Goal: Navigation & Orientation: Find specific page/section

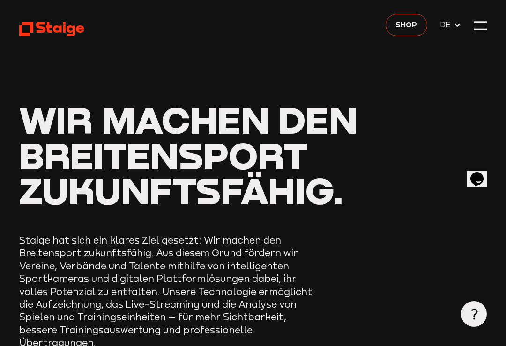
click at [477, 27] on div at bounding box center [480, 25] width 13 height 13
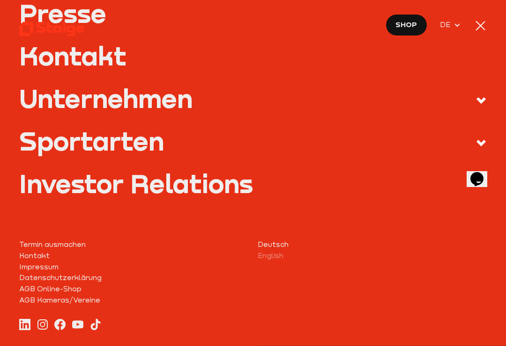
scroll to position [358, 0]
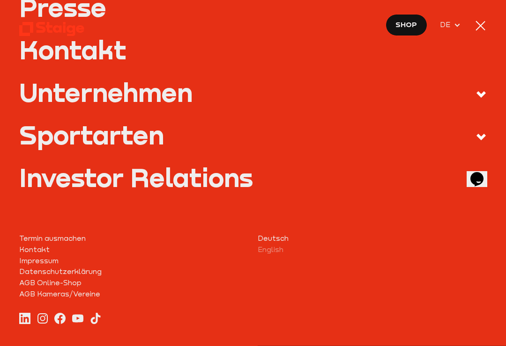
click at [71, 135] on div "Sportarten" at bounding box center [91, 135] width 145 height 26
click at [0, 0] on input "Sportarten" at bounding box center [0, 0] width 0 height 0
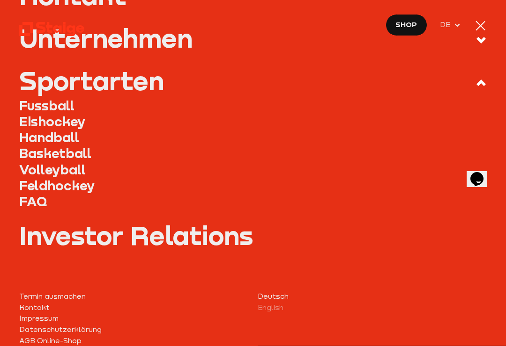
click at [42, 106] on link "Fussball" at bounding box center [252, 106] width 467 height 16
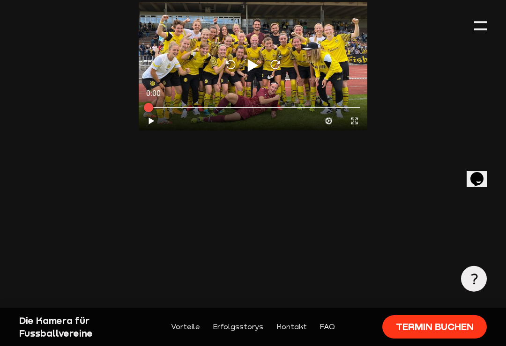
scroll to position [2967, 0]
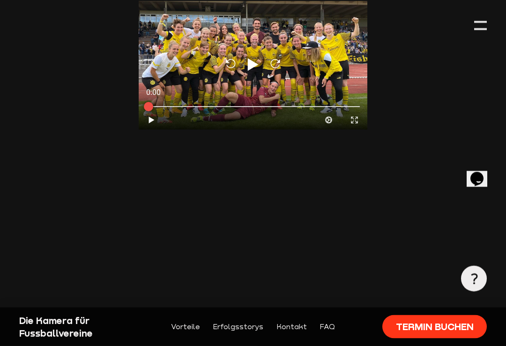
click at [481, 27] on div at bounding box center [480, 25] width 13 height 13
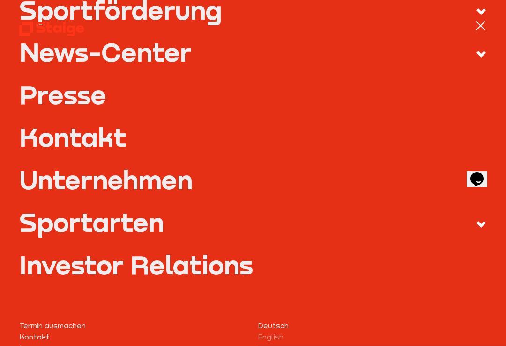
scroll to position [279, 0]
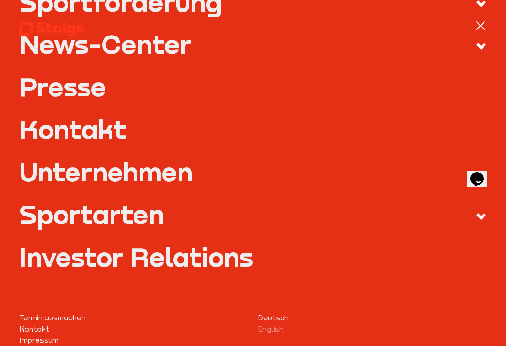
click at [479, 221] on span at bounding box center [475, 216] width 24 height 15
click at [0, 0] on input "Sportarten" at bounding box center [0, 0] width 0 height 0
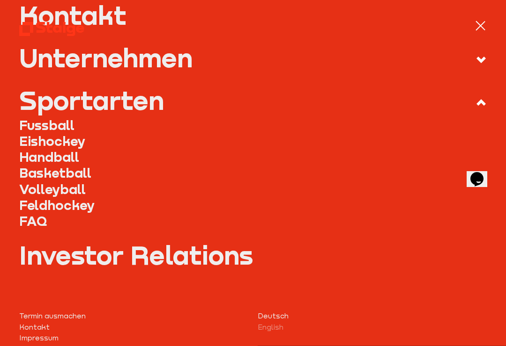
scroll to position [354, 0]
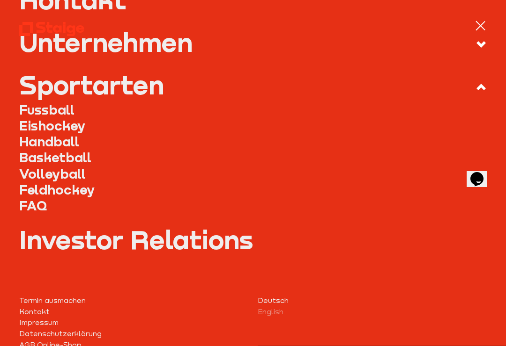
click at [31, 107] on link "Fussball" at bounding box center [252, 110] width 467 height 16
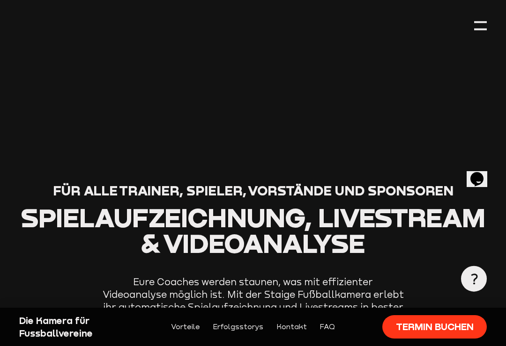
scroll to position [545, 0]
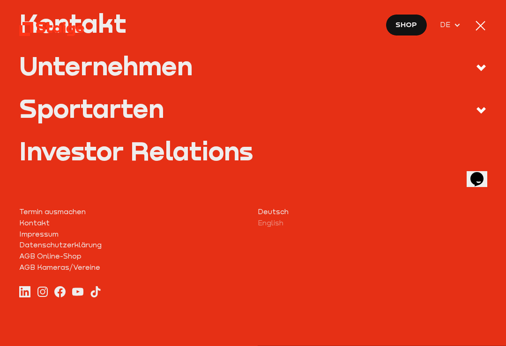
scroll to position [384, 0]
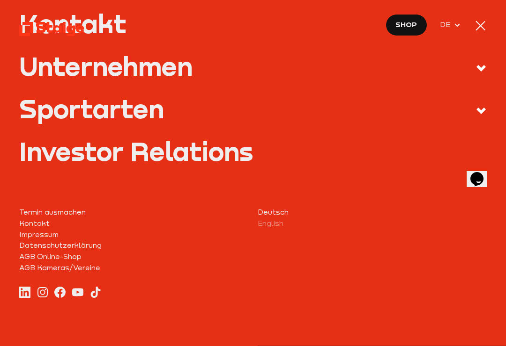
click at [473, 107] on span at bounding box center [475, 110] width 24 height 15
click at [0, 0] on input "Sportarten" at bounding box center [0, 0] width 0 height 0
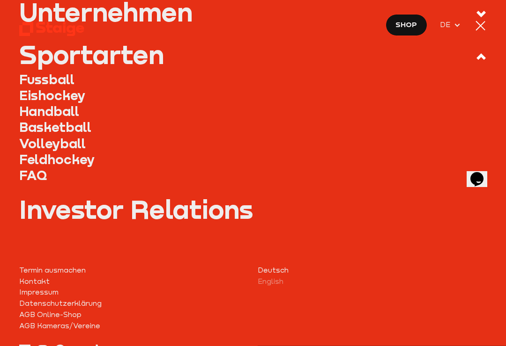
click at [62, 80] on link "Fussball" at bounding box center [252, 80] width 467 height 16
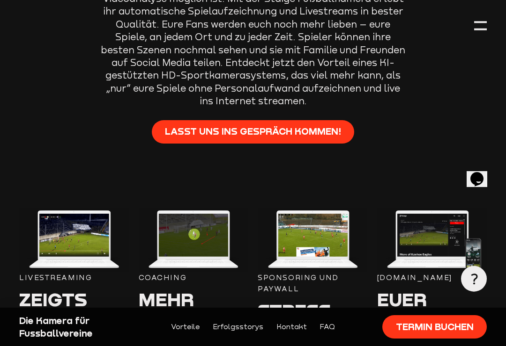
scroll to position [841, 0]
